Goal: Information Seeking & Learning: Stay updated

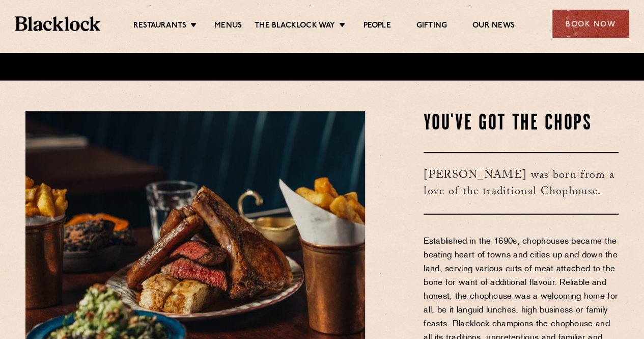
scroll to position [260, 0]
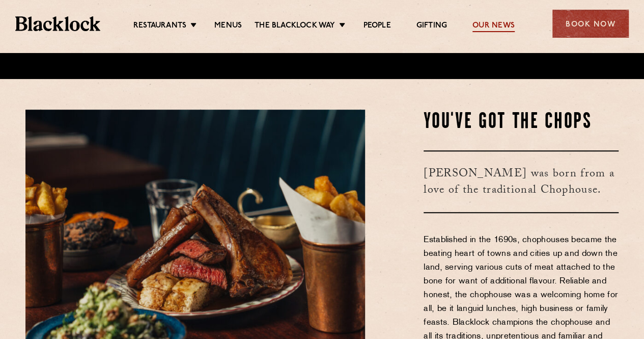
click at [486, 23] on link "Our News" at bounding box center [493, 26] width 42 height 11
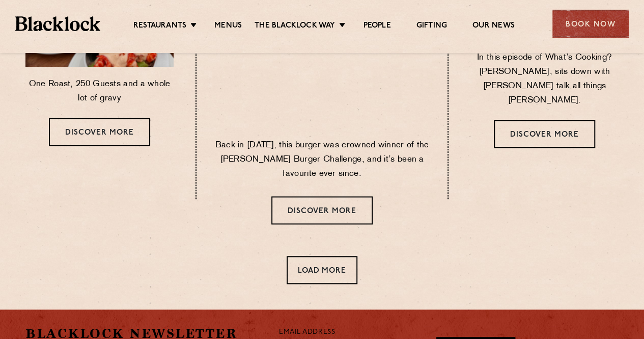
scroll to position [565, 0]
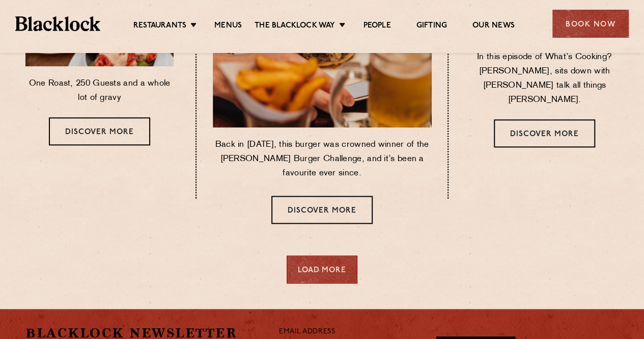
click at [336, 272] on div "Load More" at bounding box center [322, 269] width 71 height 28
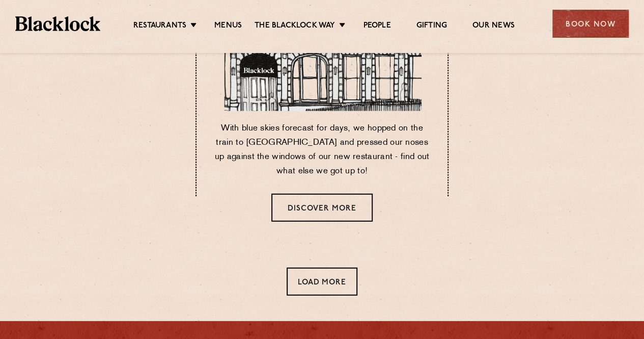
scroll to position [1304, 0]
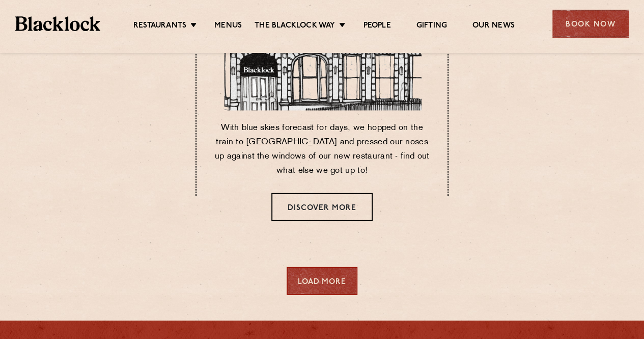
click at [324, 272] on div "Load More" at bounding box center [322, 281] width 71 height 28
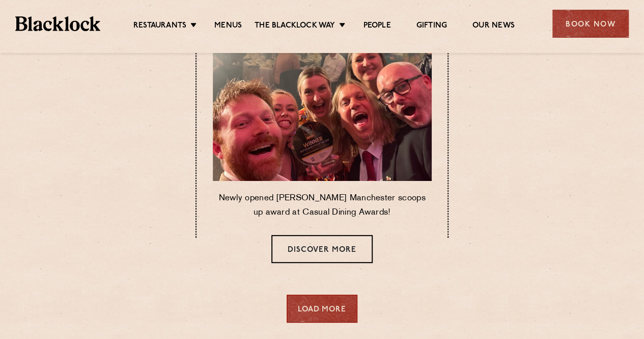
scroll to position [1985, 0]
click at [328, 311] on div "Load More" at bounding box center [322, 308] width 71 height 28
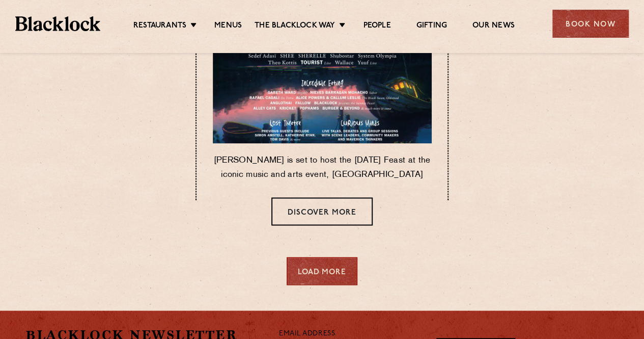
scroll to position [2730, 0]
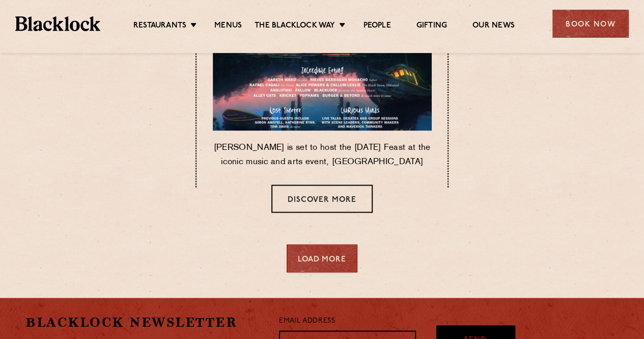
click at [322, 261] on div "Load More" at bounding box center [322, 258] width 71 height 28
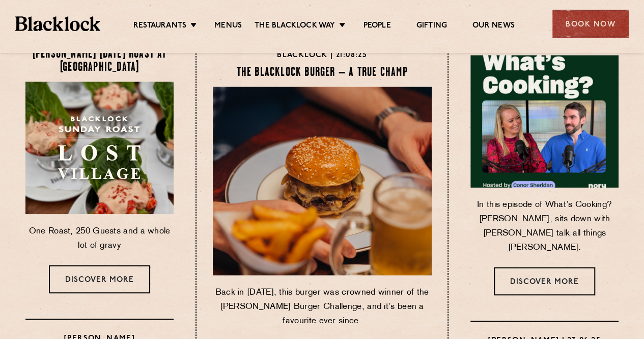
scroll to position [417, 0]
